Goal: Find specific page/section: Find specific page/section

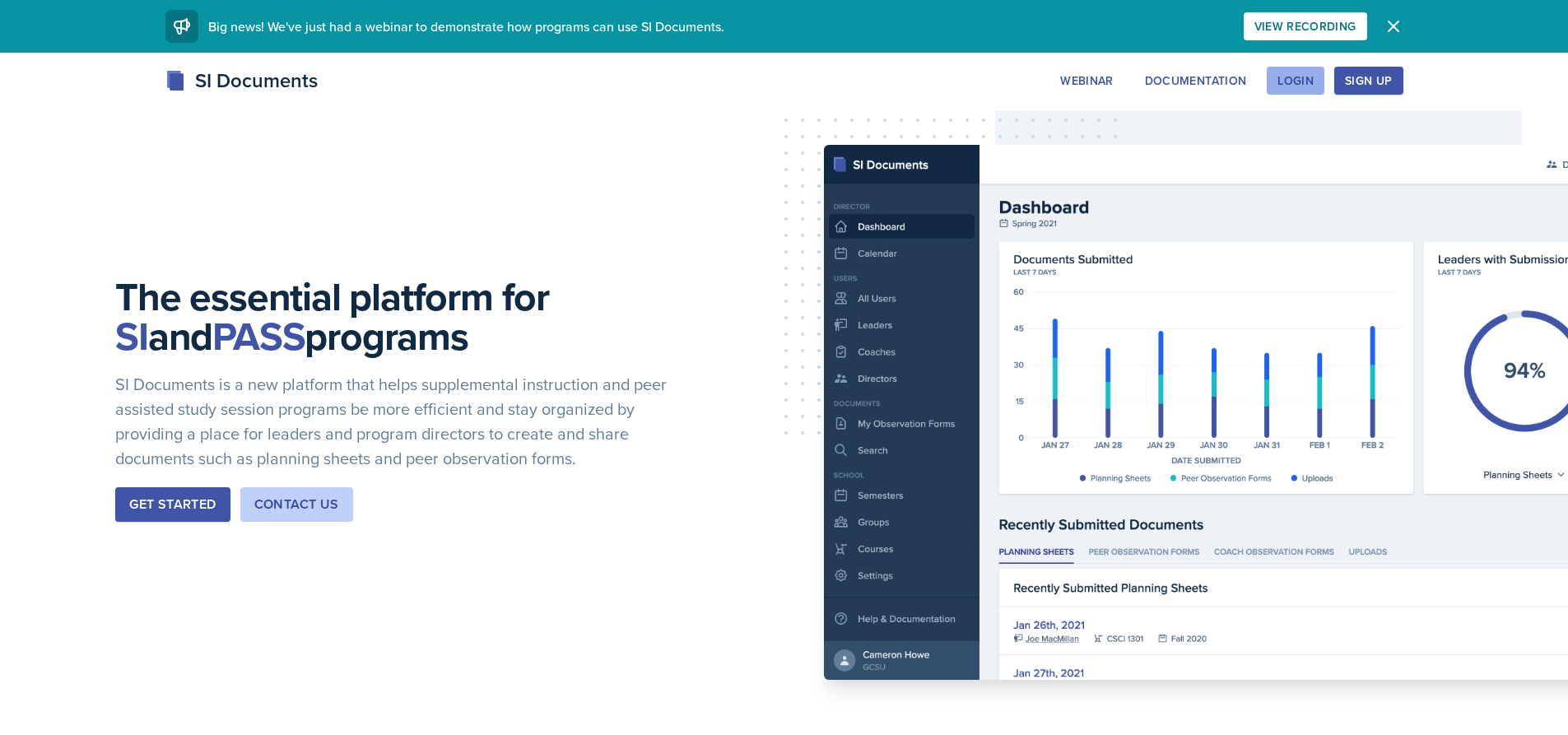
click at [1280, 77] on div "Login" at bounding box center [1296, 80] width 36 height 13
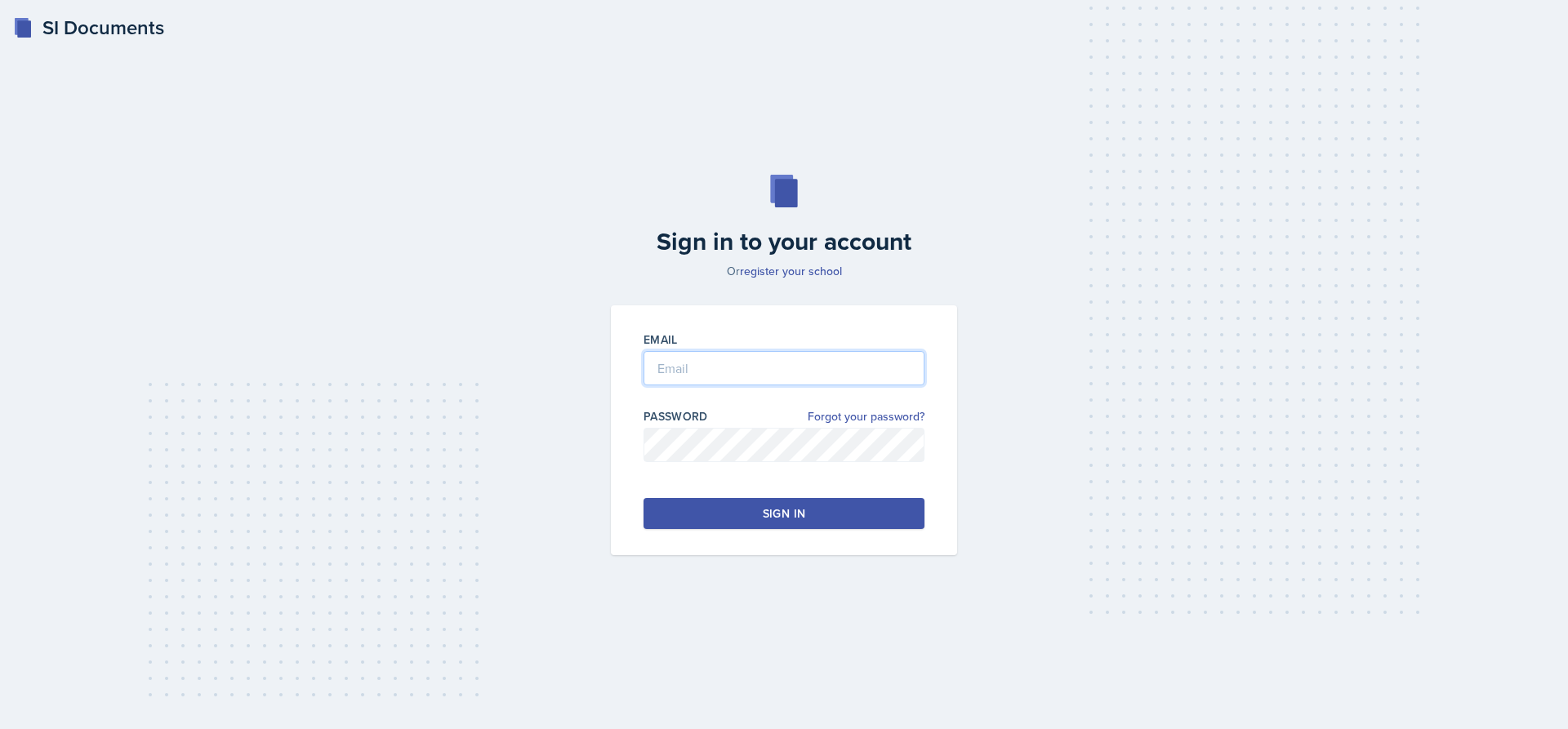
click at [789, 367] on input "email" at bounding box center [784, 368] width 281 height 34
type input "[EMAIL_ADDRESS][DOMAIN_NAME]"
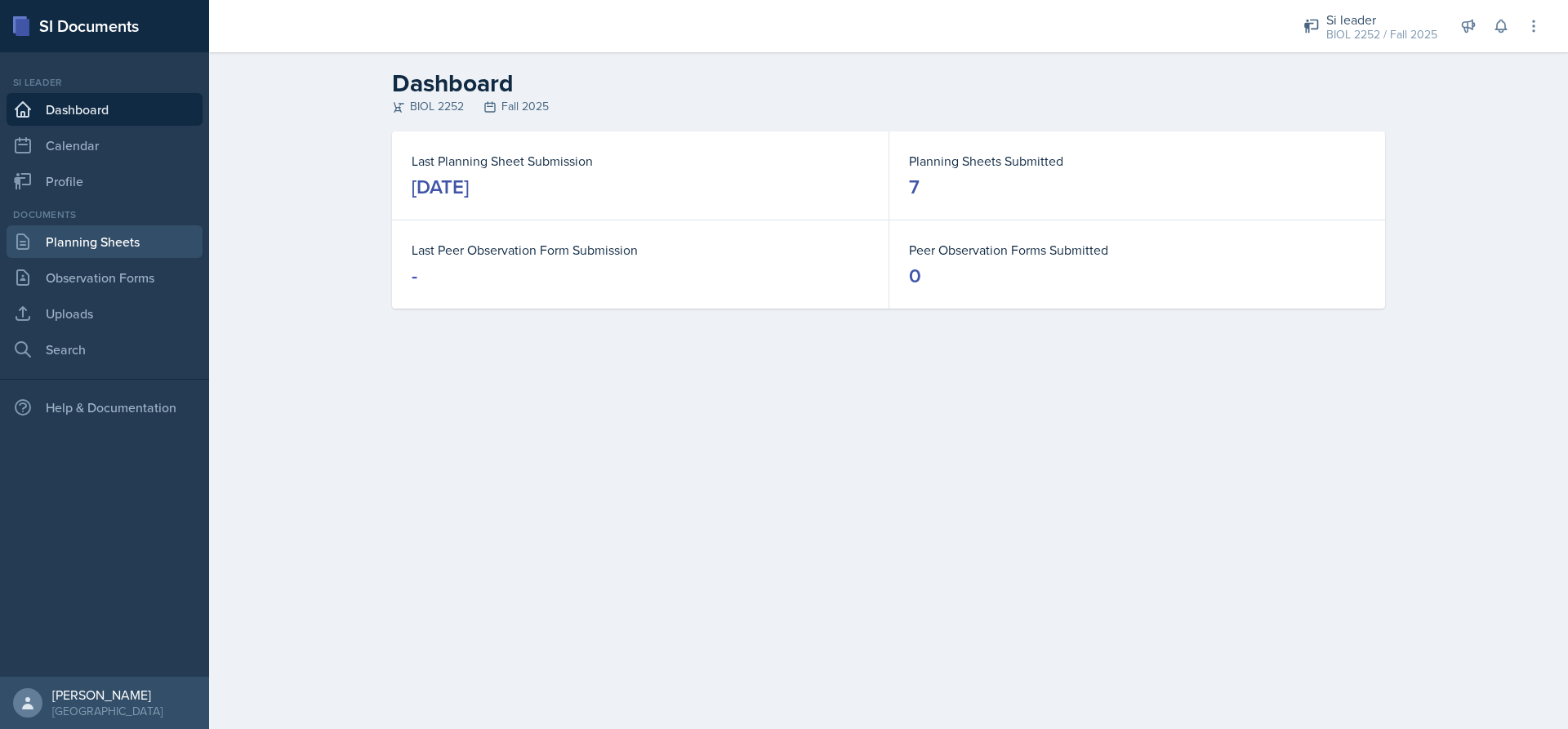
click at [91, 236] on link "Planning Sheets" at bounding box center [105, 241] width 196 height 32
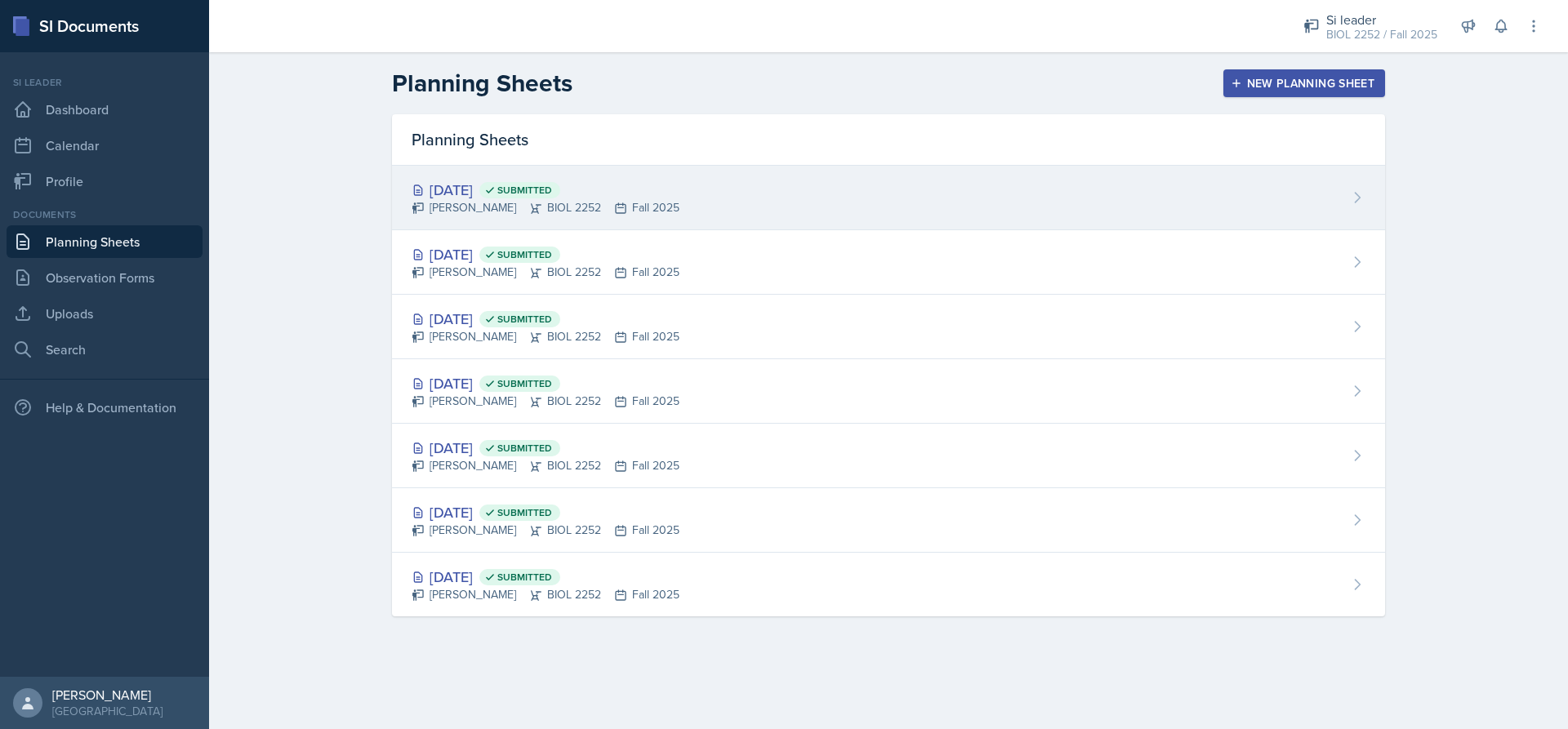
click at [471, 194] on div "[DATE] Submitted" at bounding box center [546, 190] width 268 height 22
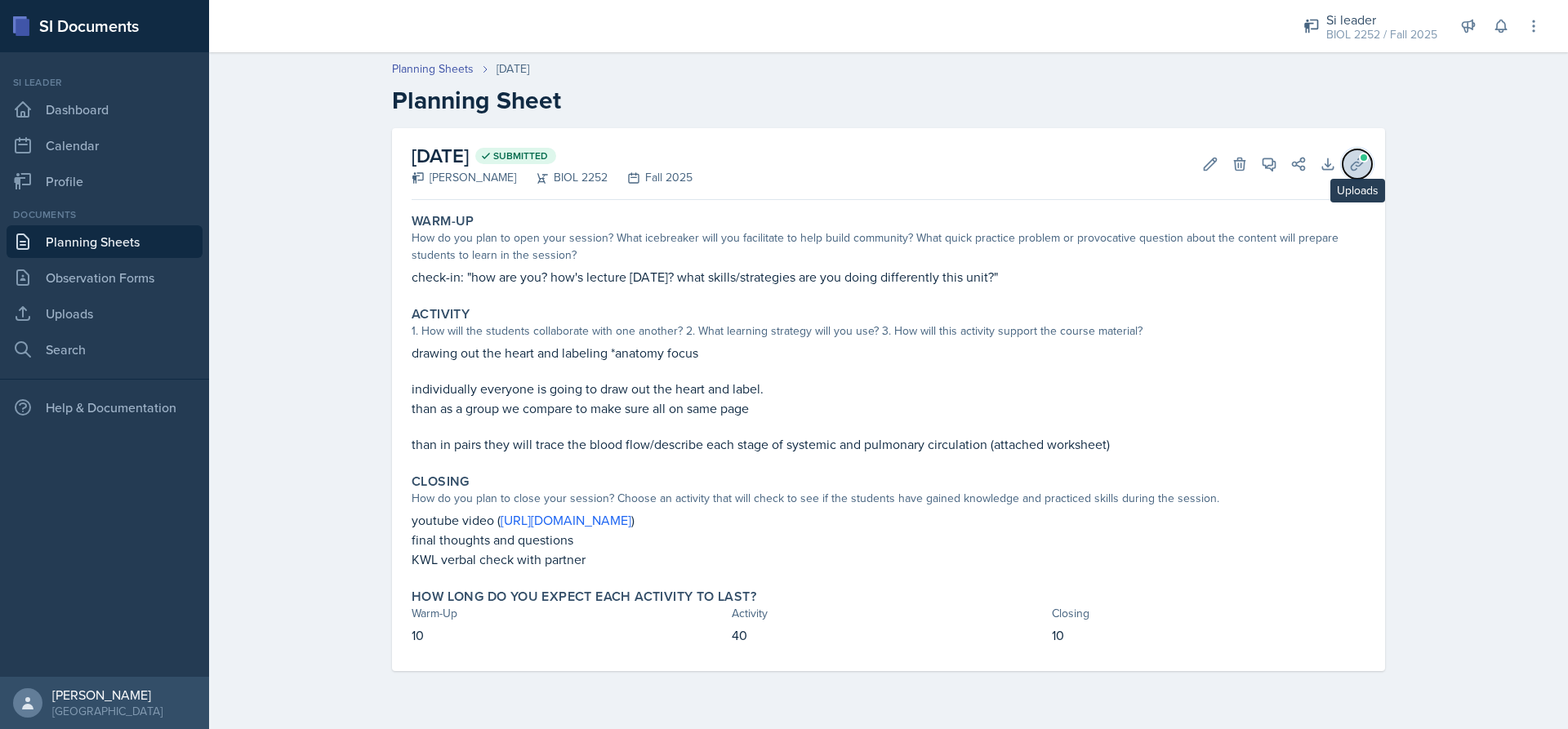
click at [1348, 164] on button "Uploads" at bounding box center [1357, 164] width 29 height 29
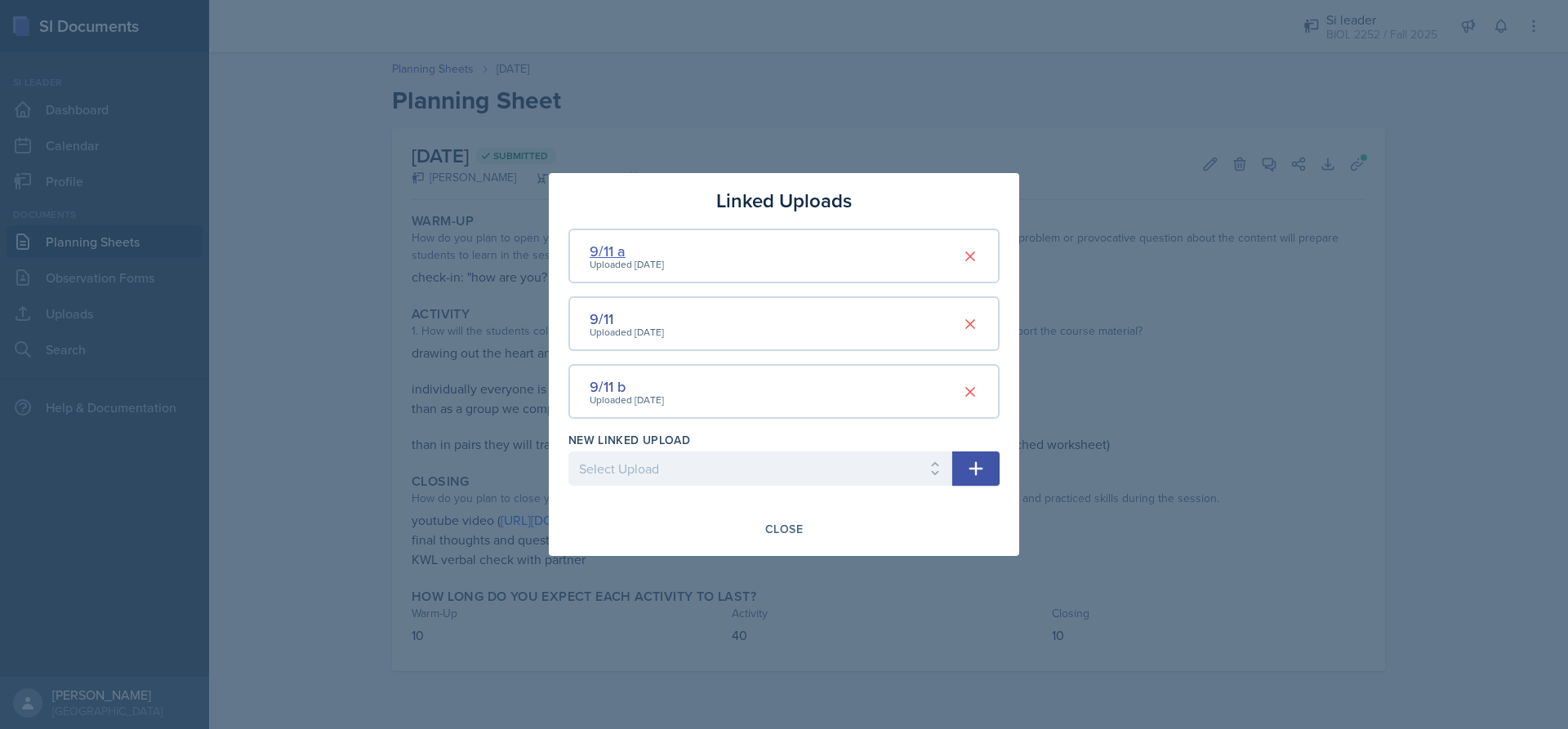
click at [606, 252] on div "9/11 a" at bounding box center [627, 252] width 74 height 22
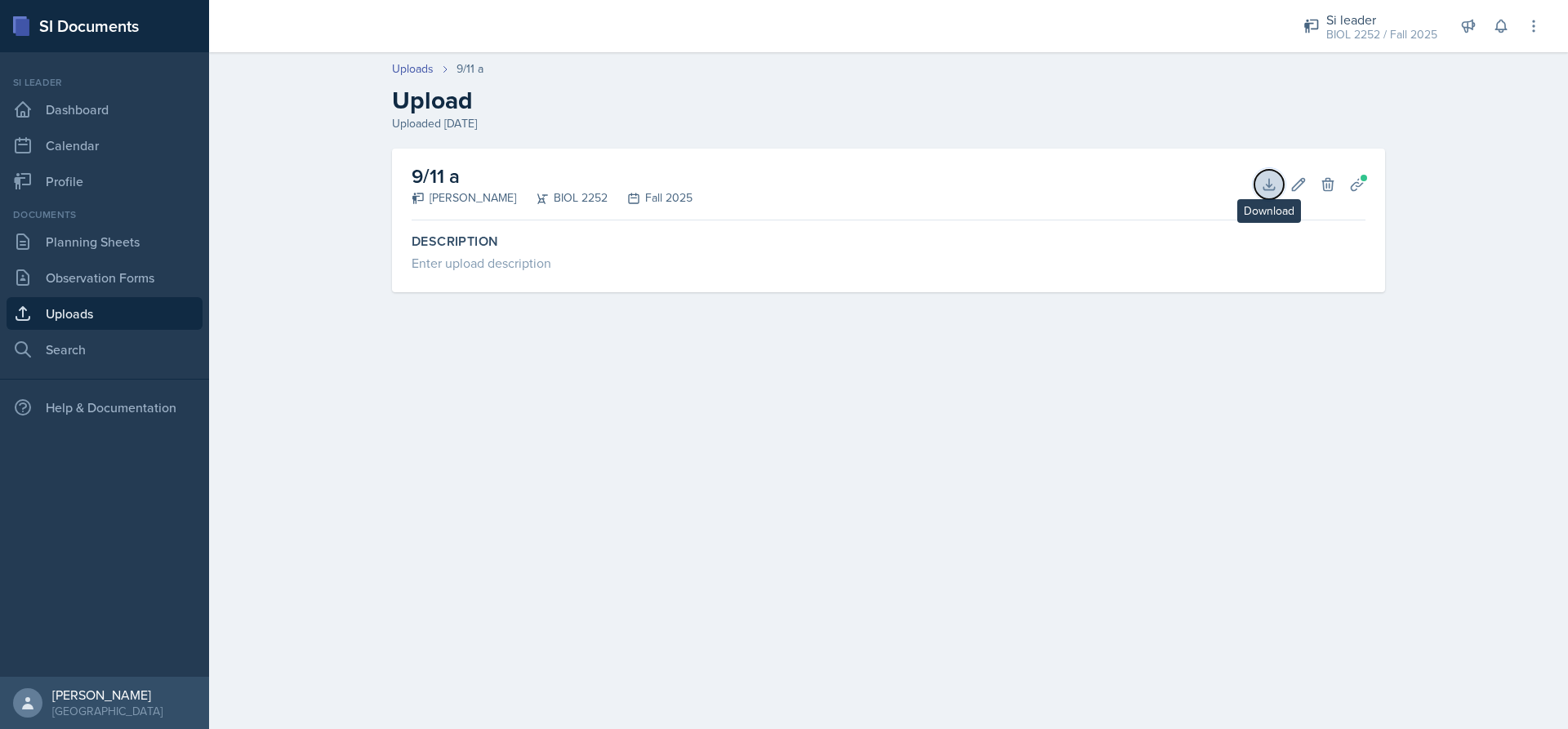
click at [1271, 179] on icon at bounding box center [1269, 184] width 16 height 16
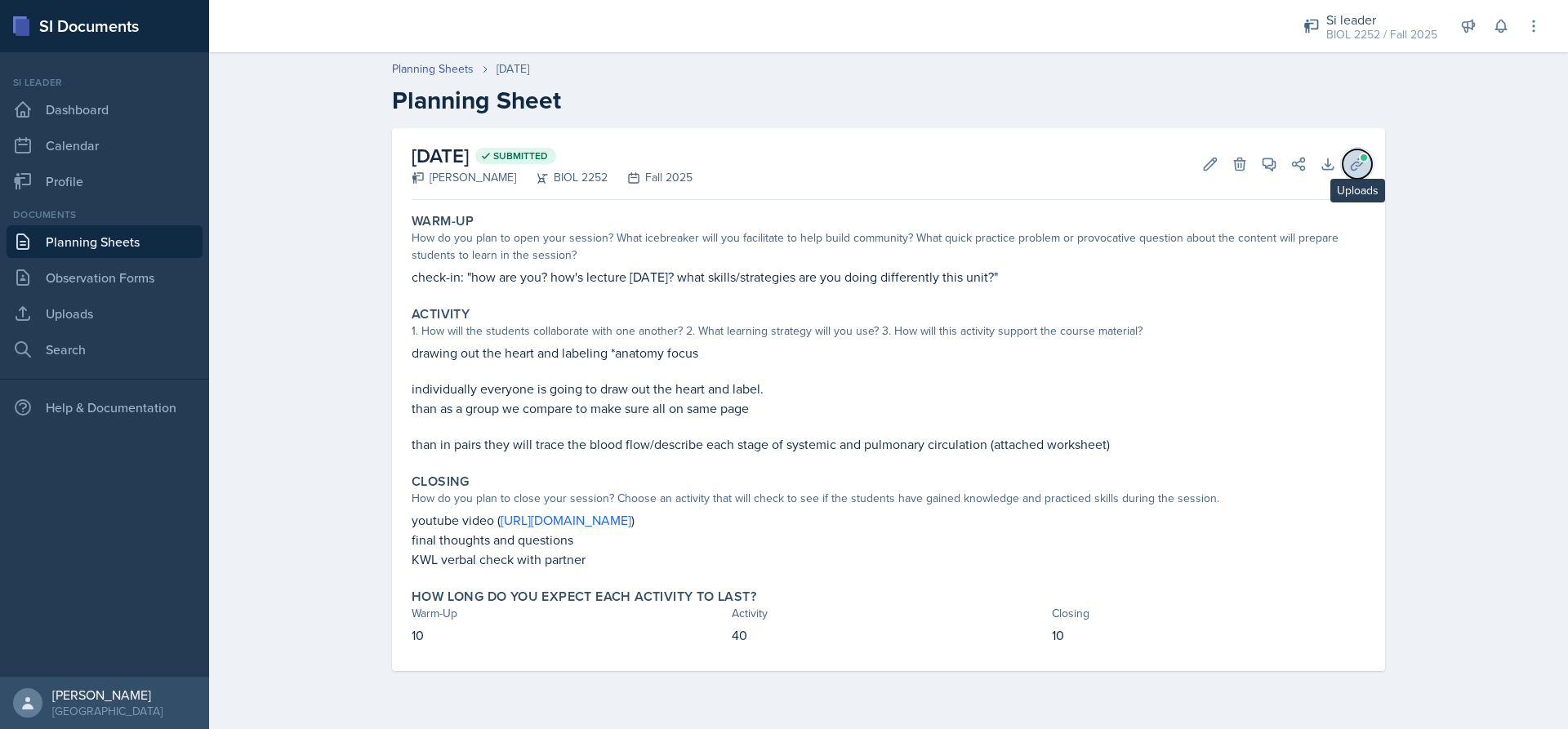
click at [1364, 159] on span at bounding box center [1363, 157] width 9 height 9
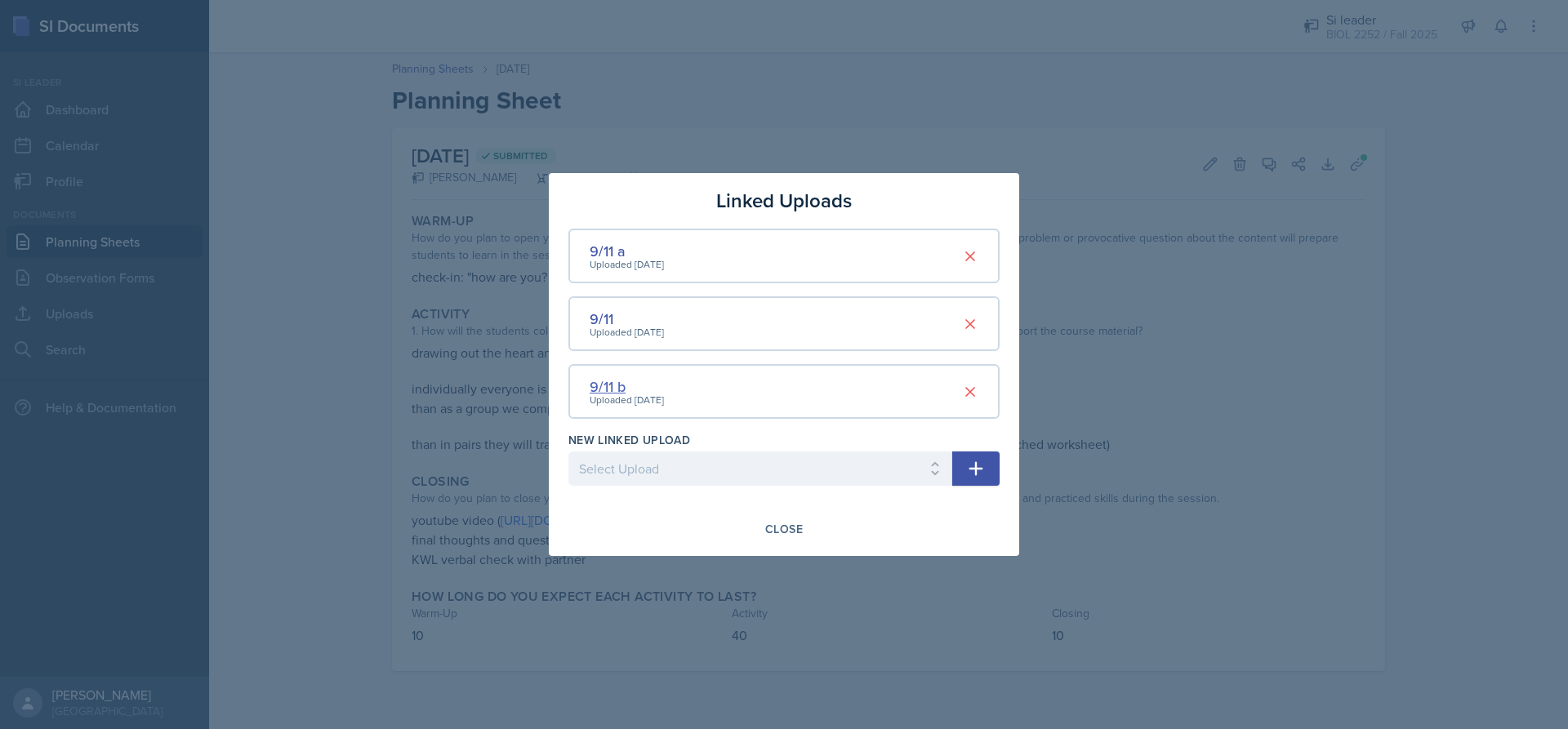
click at [599, 388] on div "9/11 b" at bounding box center [627, 387] width 74 height 22
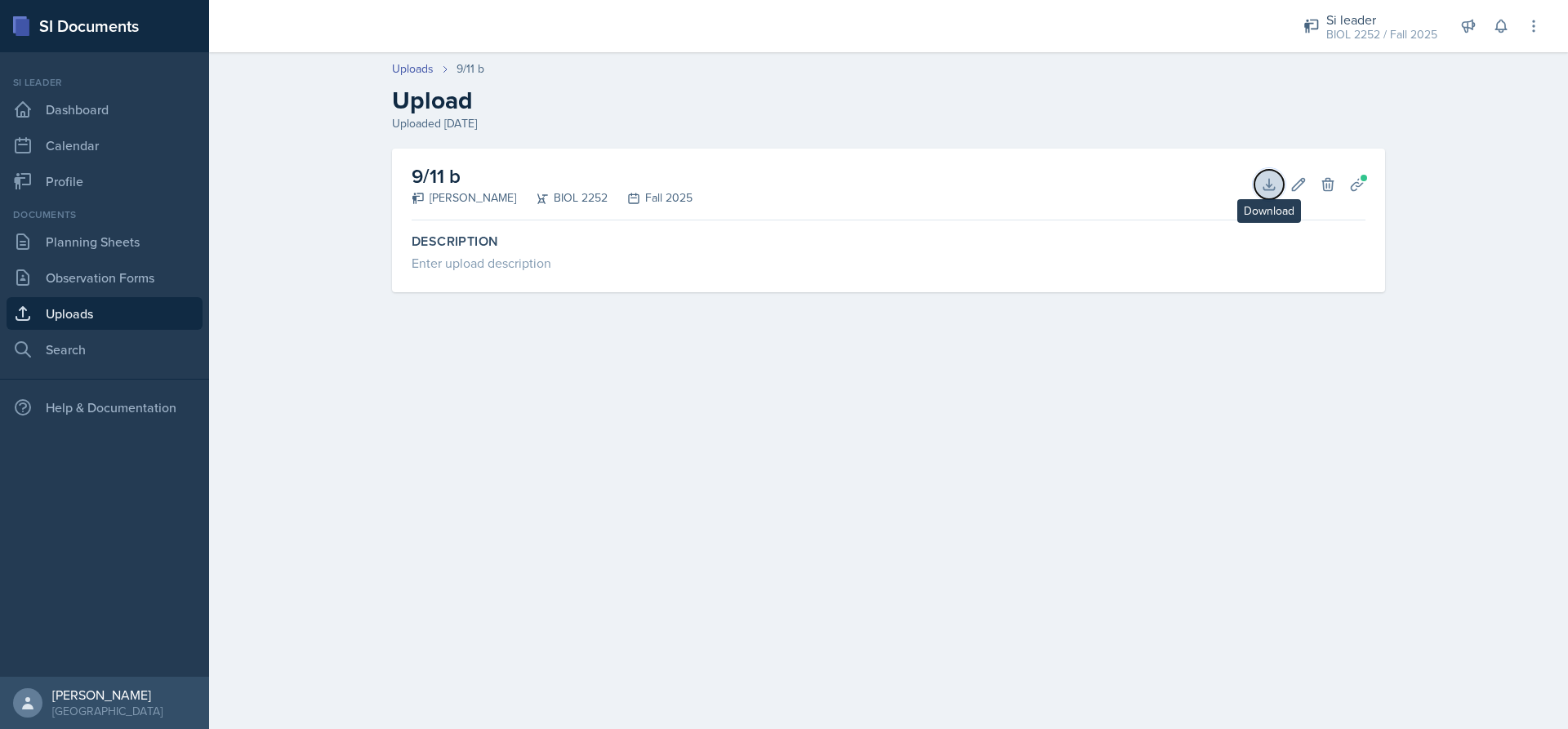
click at [1272, 178] on icon at bounding box center [1269, 184] width 16 height 16
